Goal: Transaction & Acquisition: Book appointment/travel/reservation

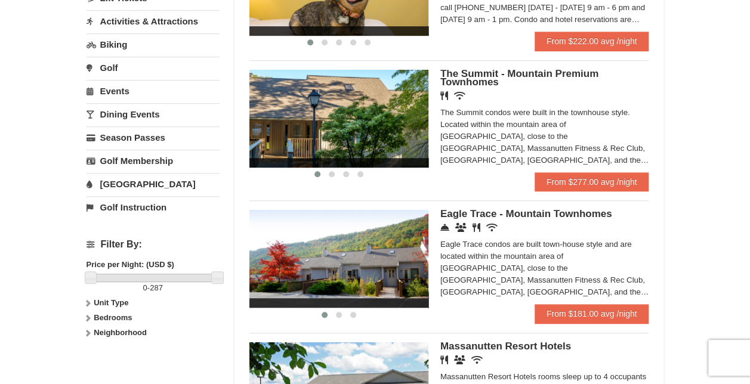
scroll to position [358, 0]
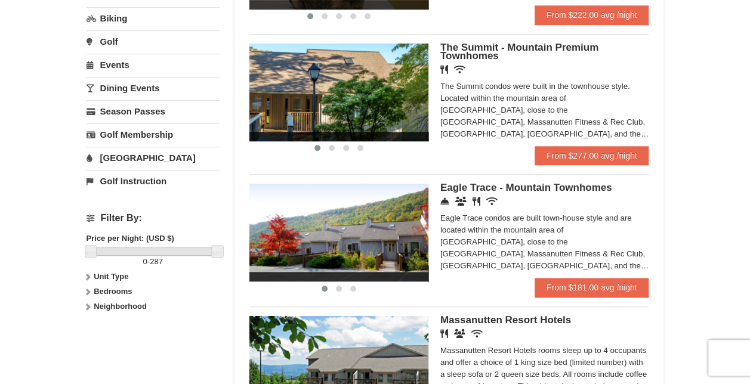
click at [616, 267] on div "Eagle Trace condos are built town-house style and are located within the mounta…" at bounding box center [544, 242] width 209 height 60
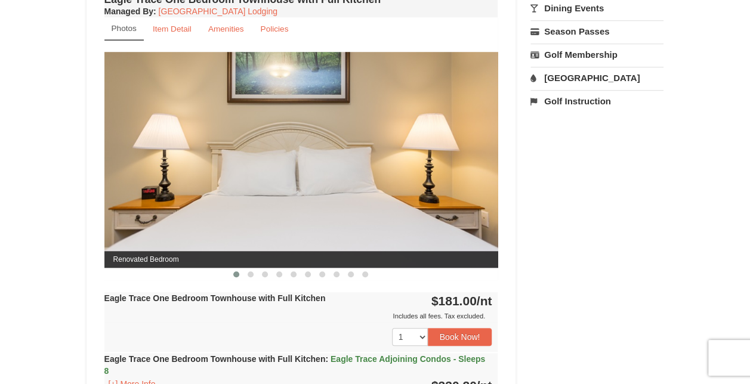
scroll to position [477, 0]
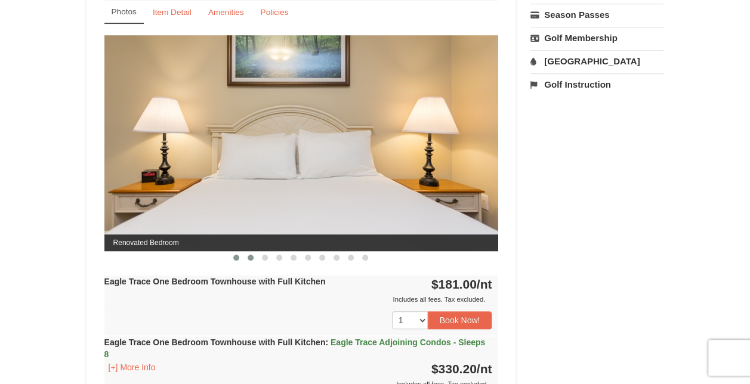
click at [248, 257] on span at bounding box center [251, 258] width 6 height 6
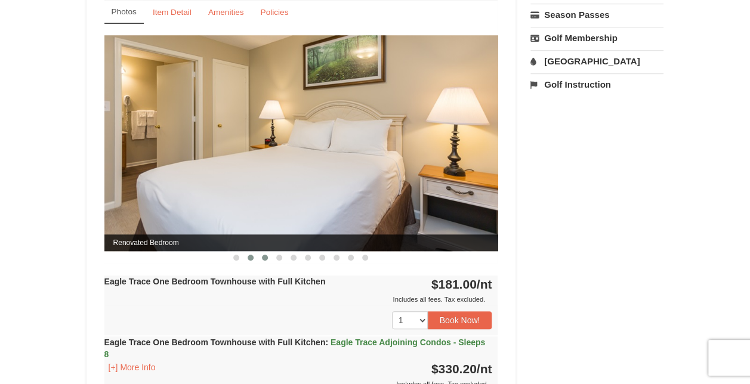
click at [268, 257] on button at bounding box center [265, 258] width 14 height 12
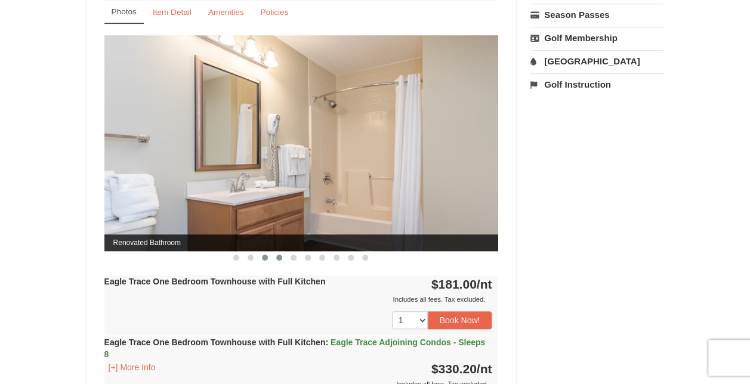
click at [279, 258] on span at bounding box center [279, 258] width 6 height 6
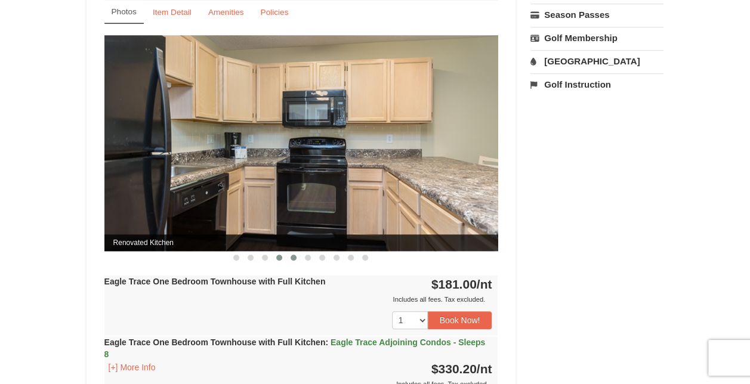
click at [295, 257] on span at bounding box center [294, 258] width 6 height 6
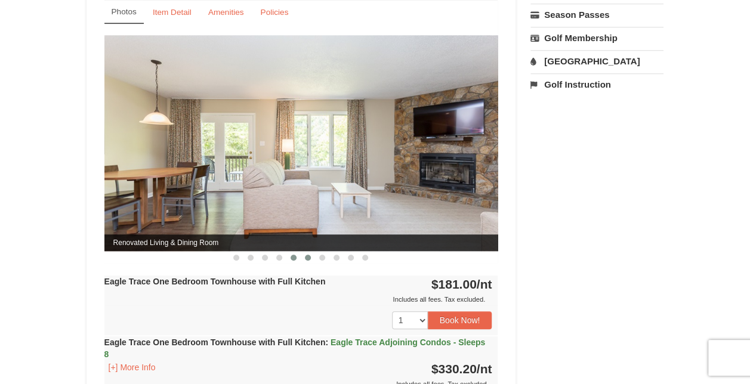
click at [308, 257] on span at bounding box center [308, 258] width 6 height 6
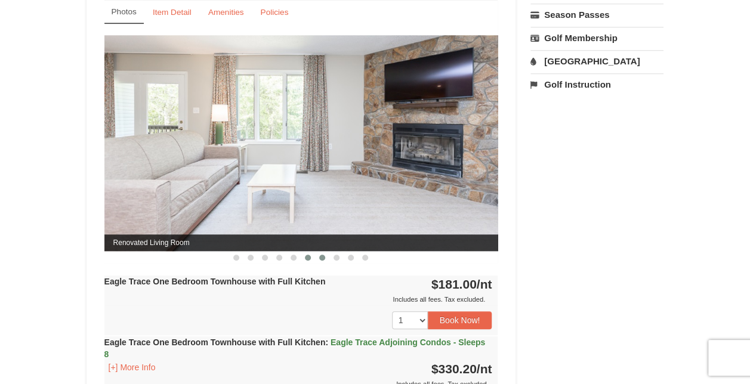
click at [328, 257] on button at bounding box center [322, 258] width 14 height 12
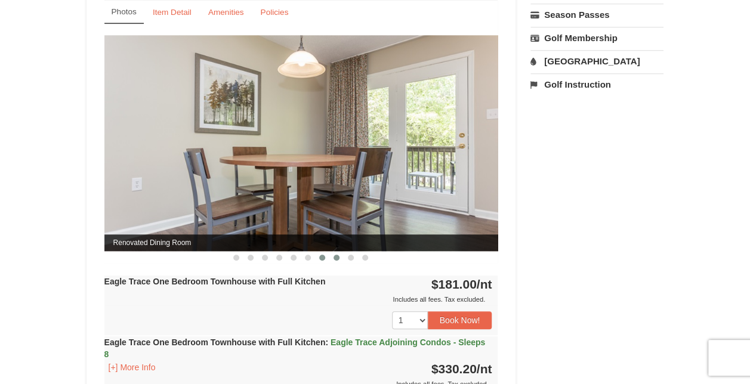
click at [336, 257] on span at bounding box center [337, 258] width 6 height 6
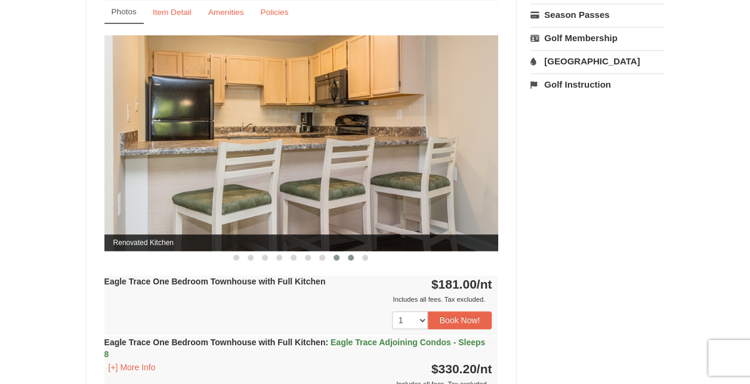
click at [357, 258] on button at bounding box center [351, 258] width 14 height 12
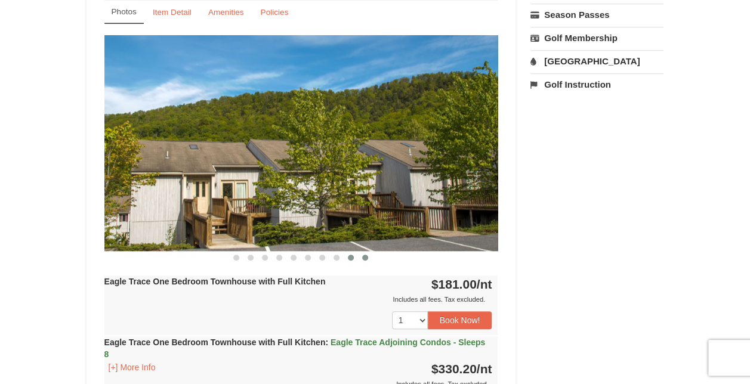
click at [363, 258] on span at bounding box center [365, 258] width 6 height 6
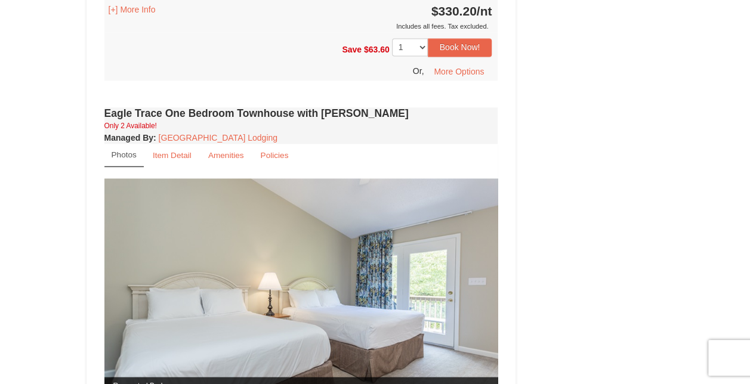
scroll to position [895, 0]
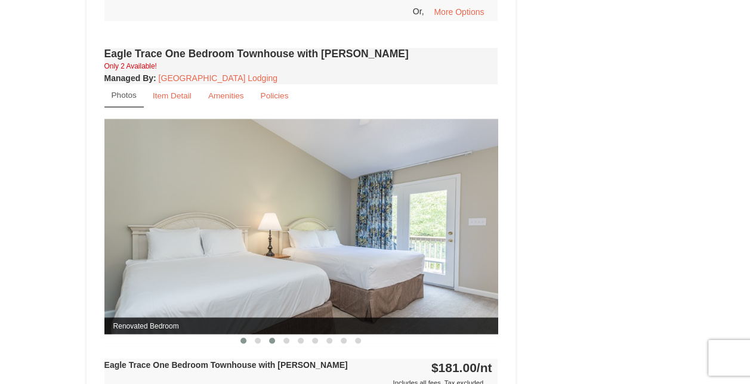
drag, startPoint x: 256, startPoint y: 338, endPoint x: 267, endPoint y: 338, distance: 11.4
click at [257, 338] on span at bounding box center [258, 341] width 6 height 6
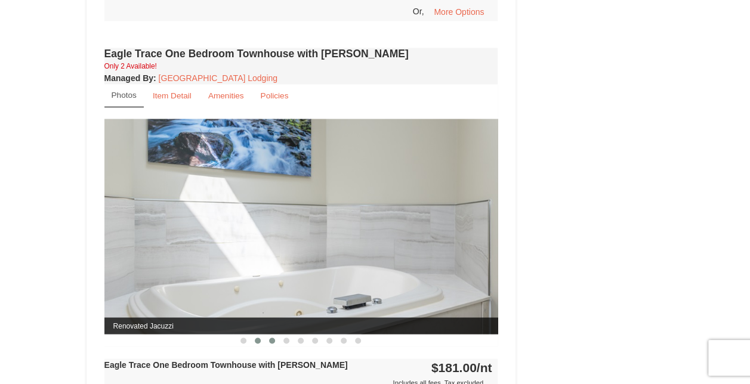
click at [275, 338] on button at bounding box center [272, 341] width 14 height 12
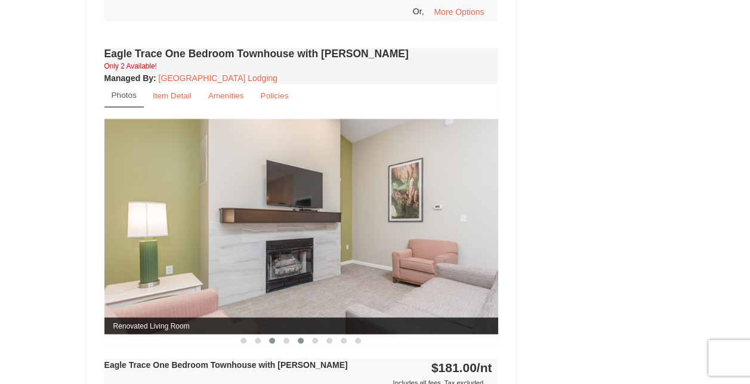
click at [304, 341] on button at bounding box center [301, 341] width 14 height 12
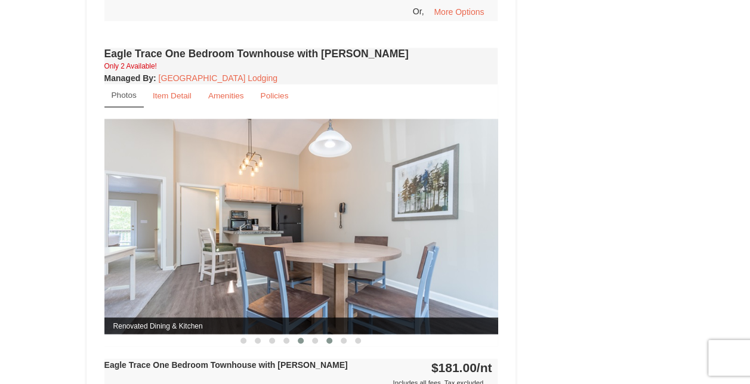
click at [324, 340] on button at bounding box center [329, 341] width 14 height 12
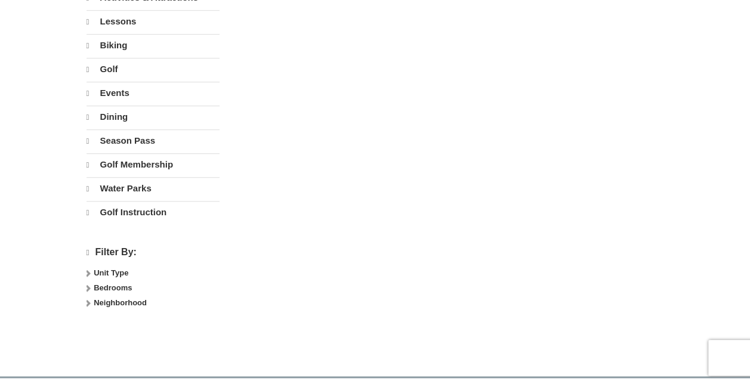
select select "9"
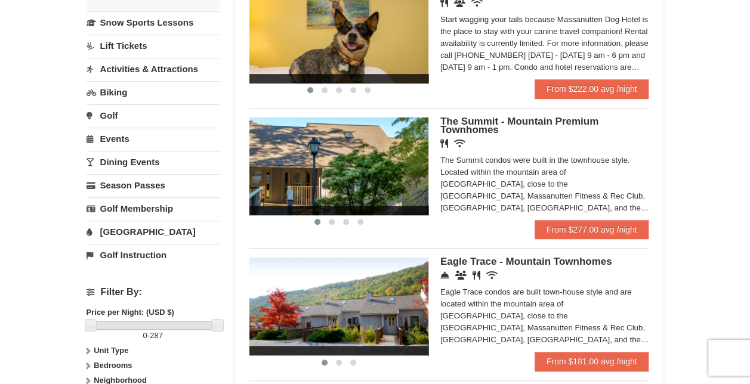
scroll to position [298, 0]
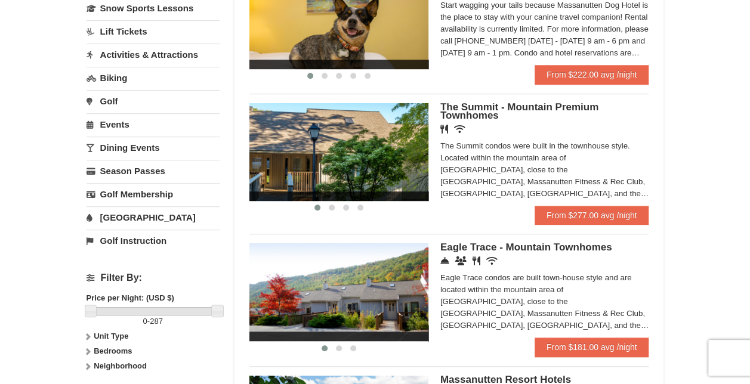
click at [522, 110] on span "The Summit - Mountain Premium Townhomes" at bounding box center [519, 111] width 158 height 20
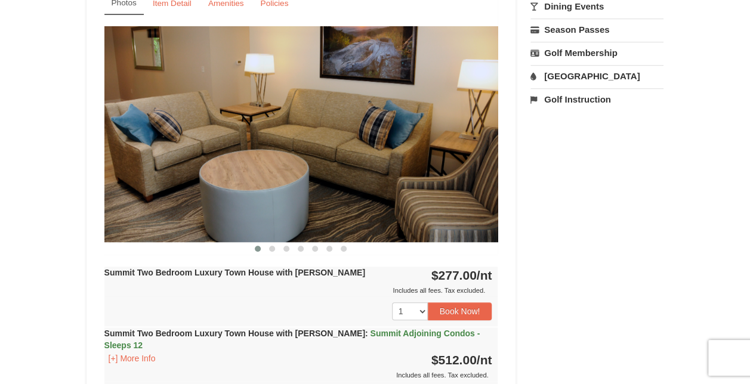
scroll to position [477, 0]
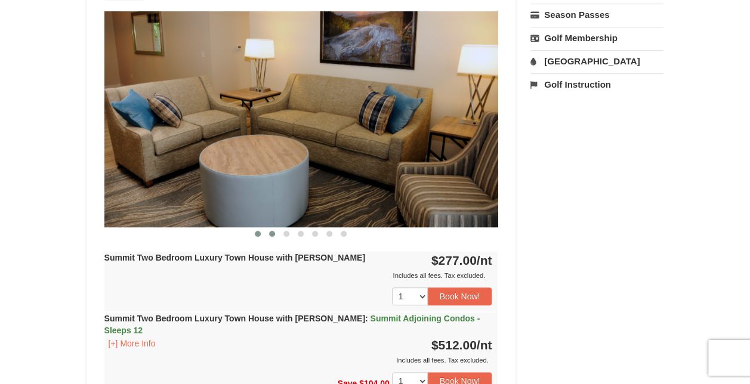
click at [269, 236] on button at bounding box center [272, 234] width 14 height 12
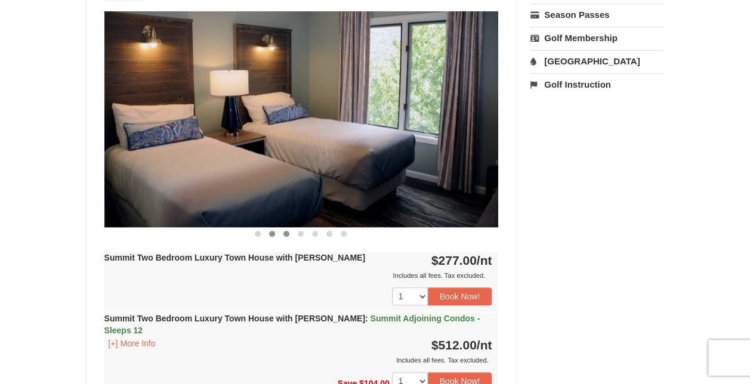
click at [291, 235] on button at bounding box center [286, 234] width 14 height 12
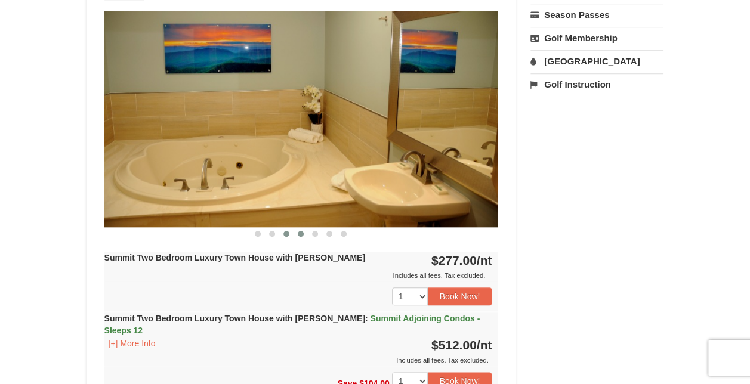
click at [303, 234] on span at bounding box center [301, 234] width 6 height 6
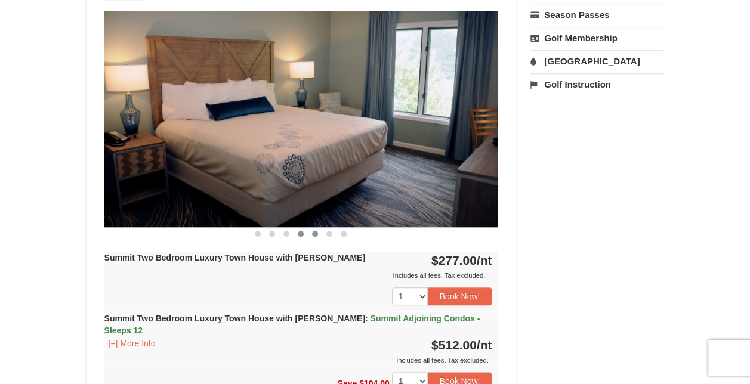
click at [317, 234] on span at bounding box center [315, 234] width 6 height 6
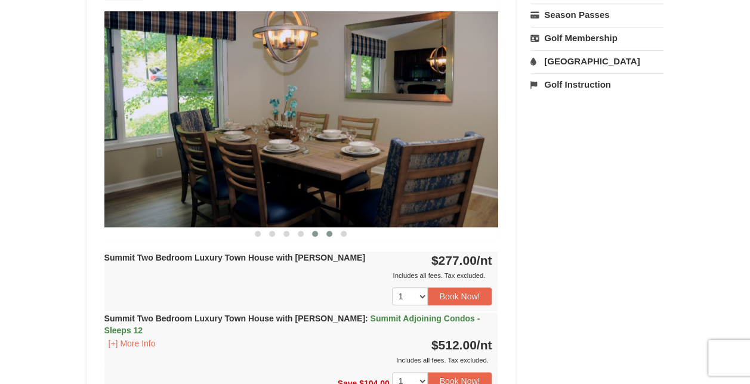
click at [326, 233] on span at bounding box center [329, 234] width 6 height 6
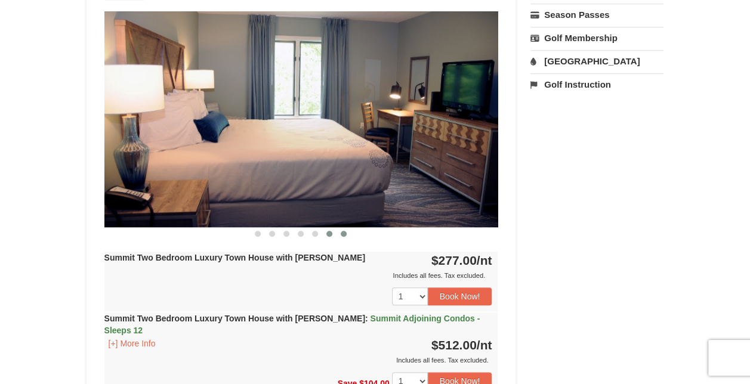
click at [346, 233] on span at bounding box center [344, 234] width 6 height 6
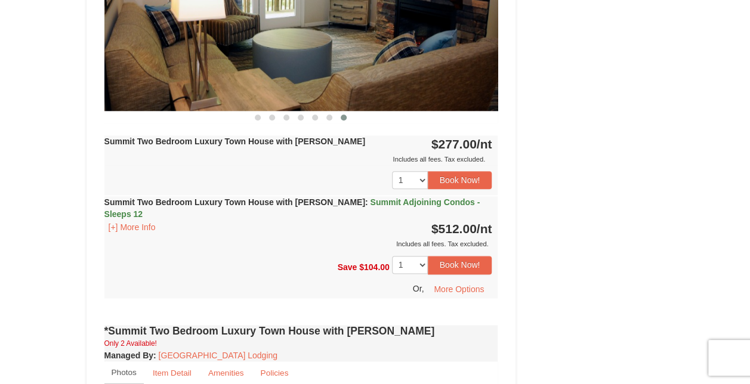
scroll to position [597, 0]
